Goal: Navigation & Orientation: Find specific page/section

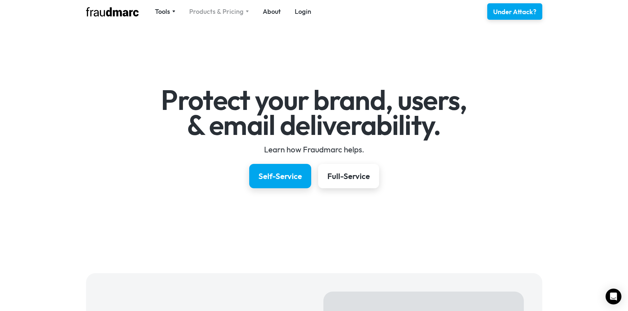
click at [246, 9] on div "Products & Pricing" at bounding box center [219, 11] width 60 height 9
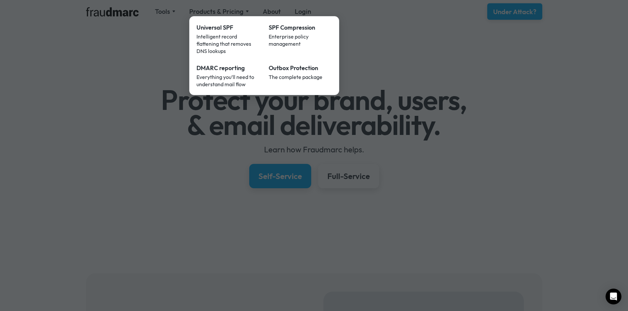
click at [132, 66] on div at bounding box center [314, 155] width 628 height 311
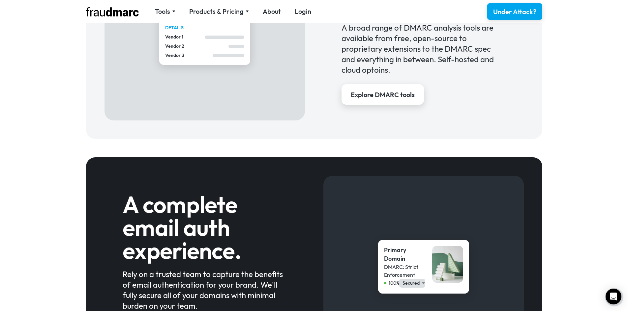
scroll to position [969, 0]
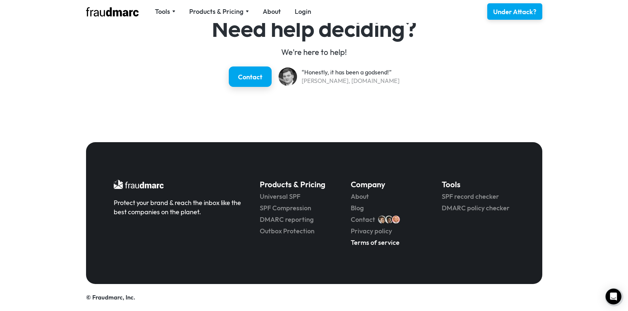
click at [379, 241] on link "Terms of service" at bounding box center [387, 242] width 72 height 9
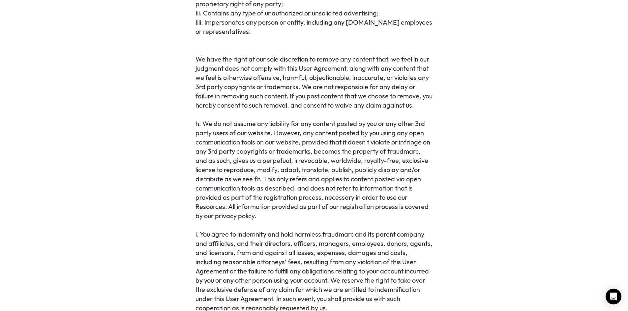
scroll to position [824, 0]
